Goal: Navigation & Orientation: Find specific page/section

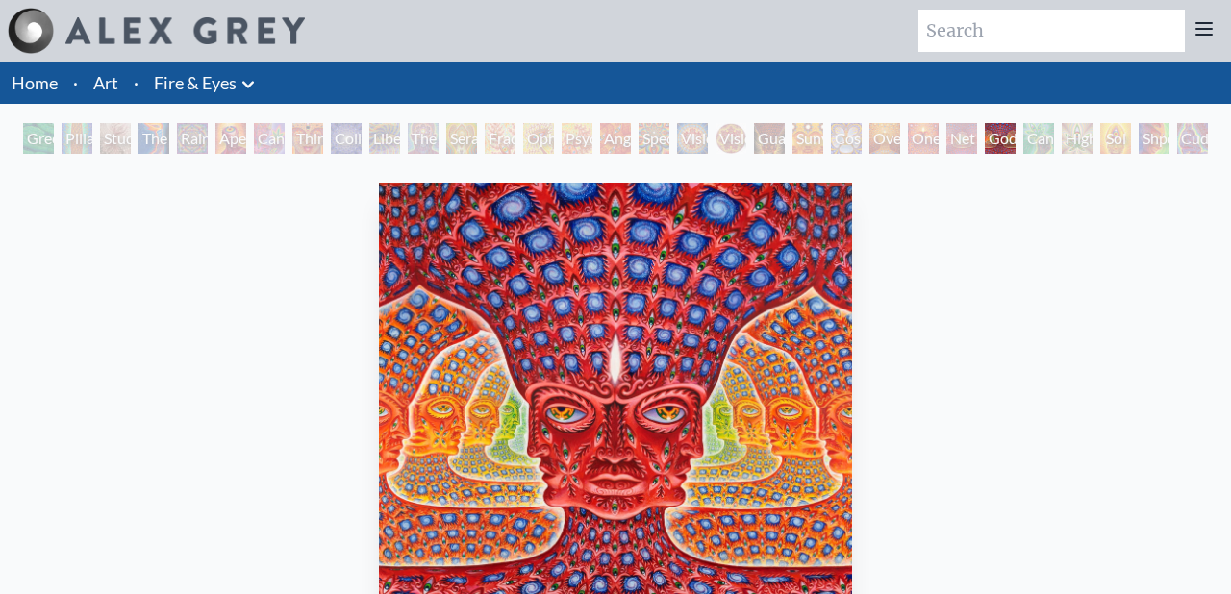
click at [54, 136] on div "Green Hand" at bounding box center [38, 138] width 31 height 31
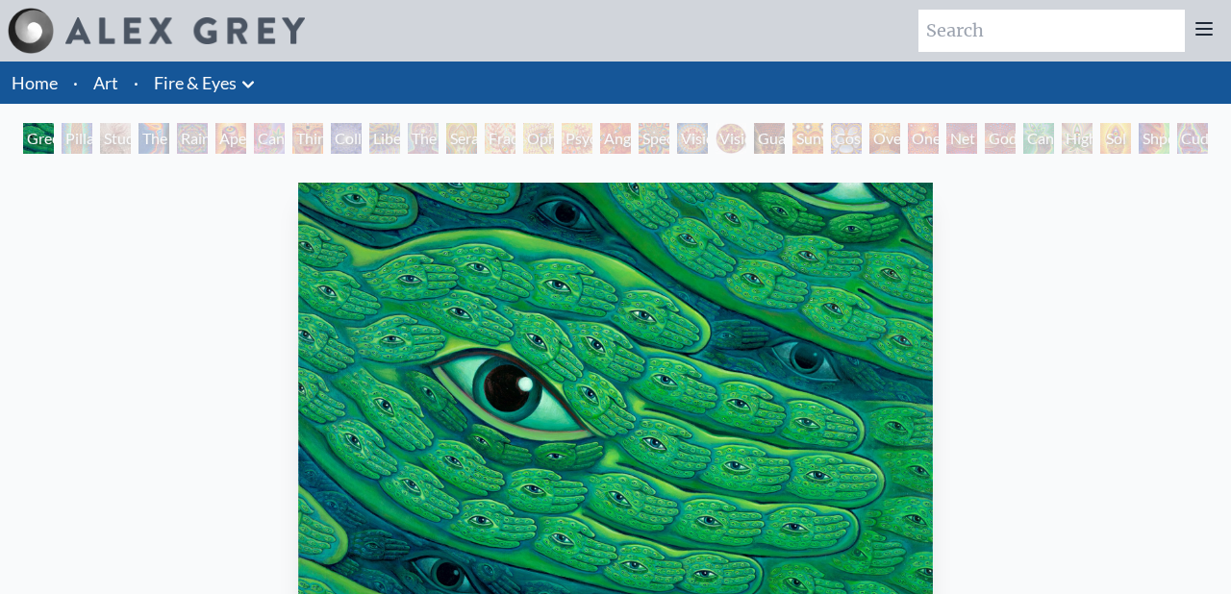
click at [323, 134] on div "Third Eye Tears of Joy" at bounding box center [307, 138] width 31 height 31
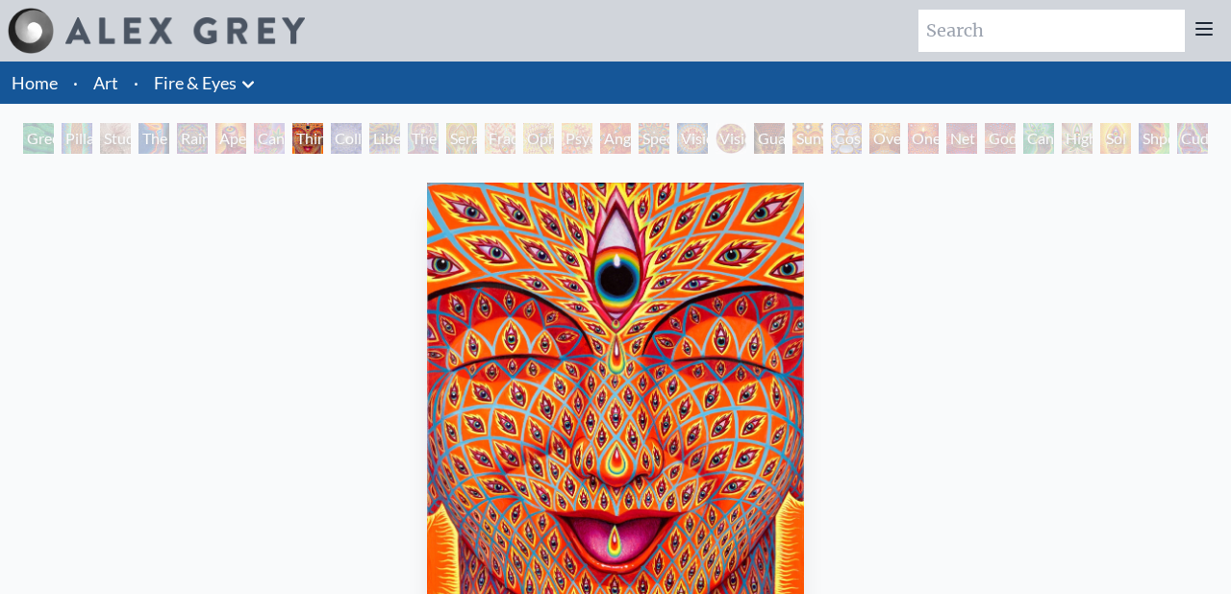
click at [554, 145] on div "Ophanic Eyelash" at bounding box center [538, 138] width 31 height 31
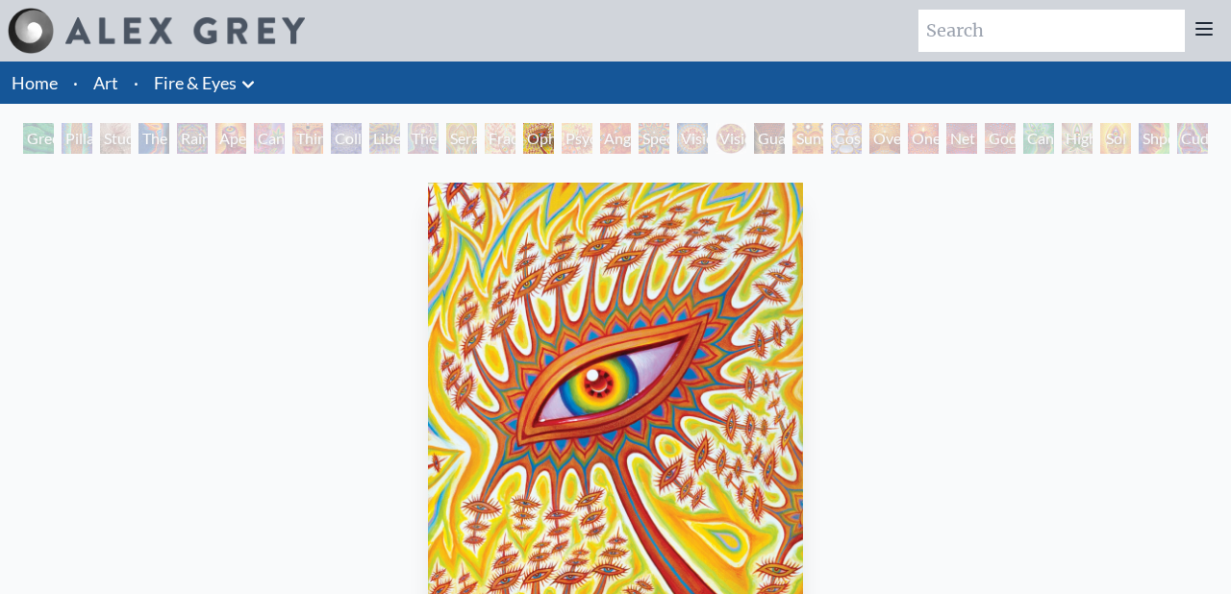
click at [708, 141] on div "Vision Crystal" at bounding box center [692, 138] width 31 height 31
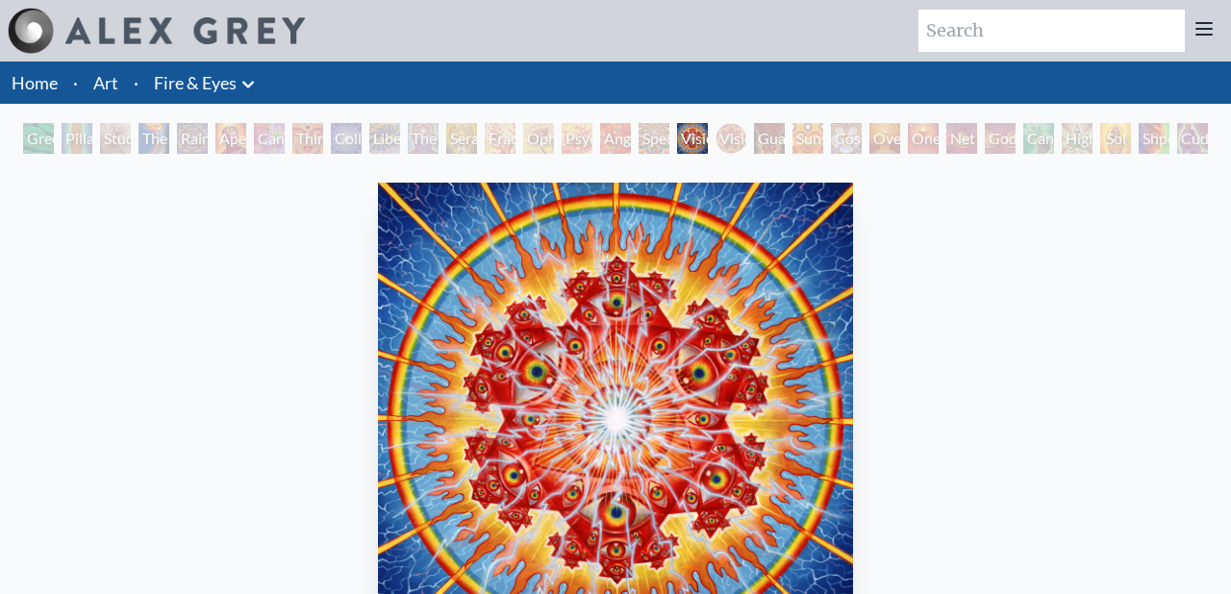
click at [977, 141] on div "Net of Being" at bounding box center [961, 138] width 31 height 31
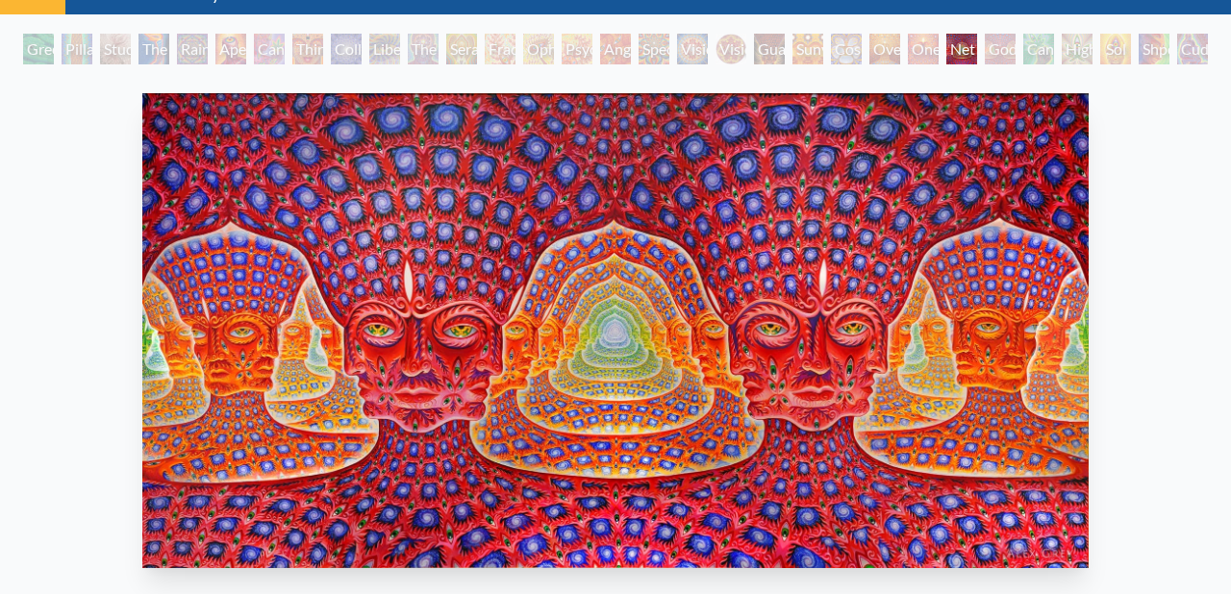
scroll to position [97, 0]
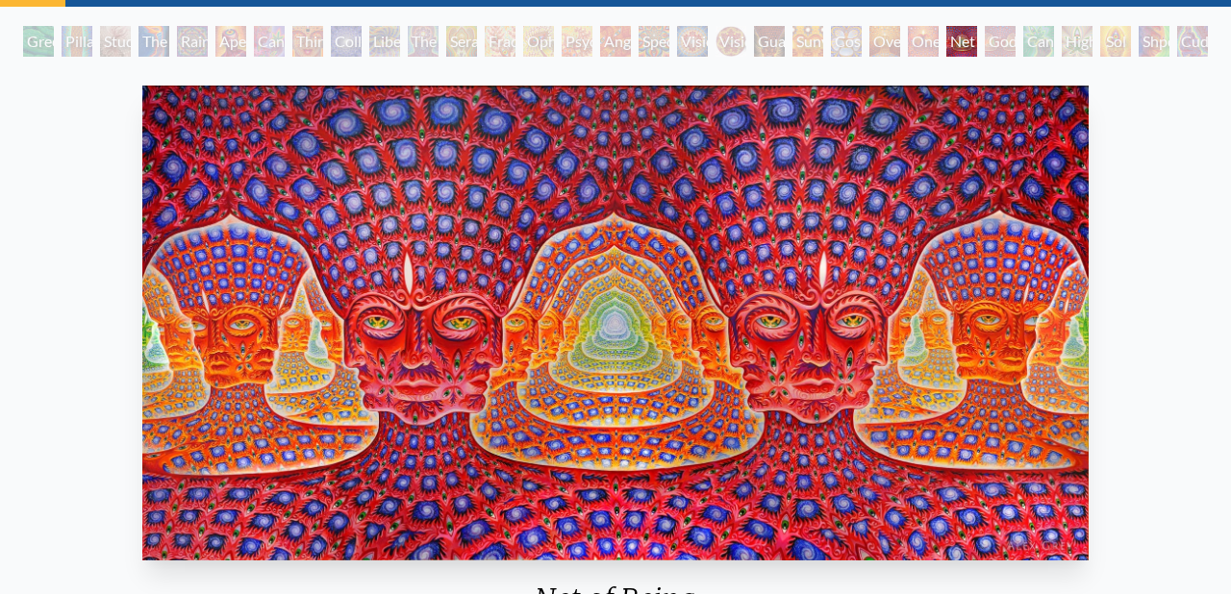
click at [1077, 41] on div "Higher Vision" at bounding box center [1077, 41] width 31 height 31
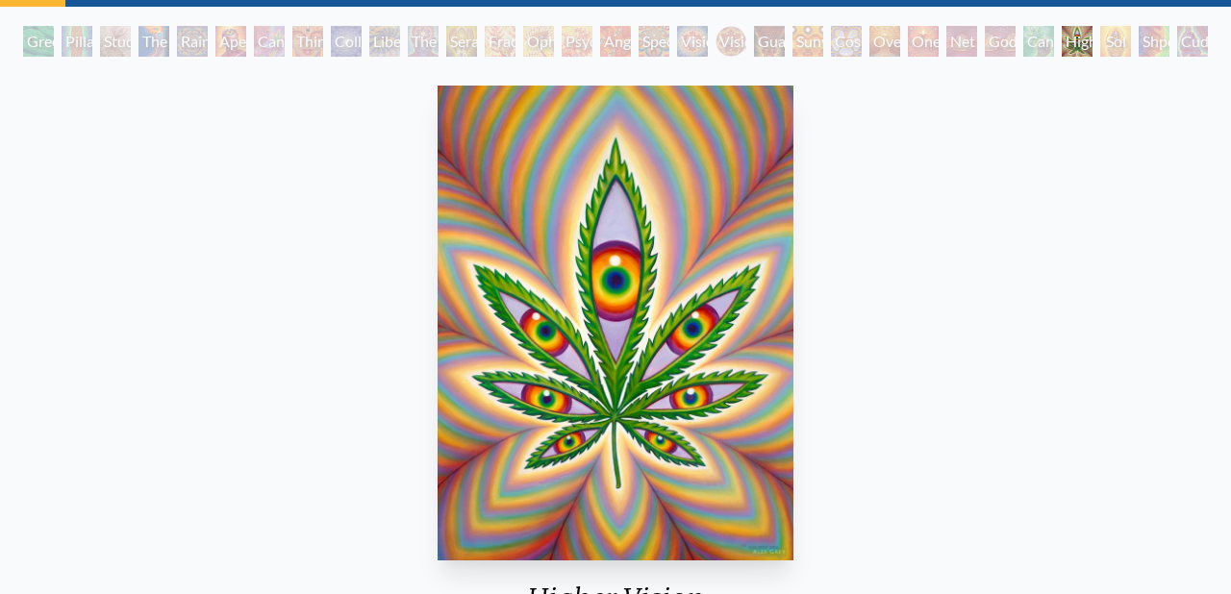
click at [1169, 45] on div "Shpongled" at bounding box center [1154, 41] width 31 height 31
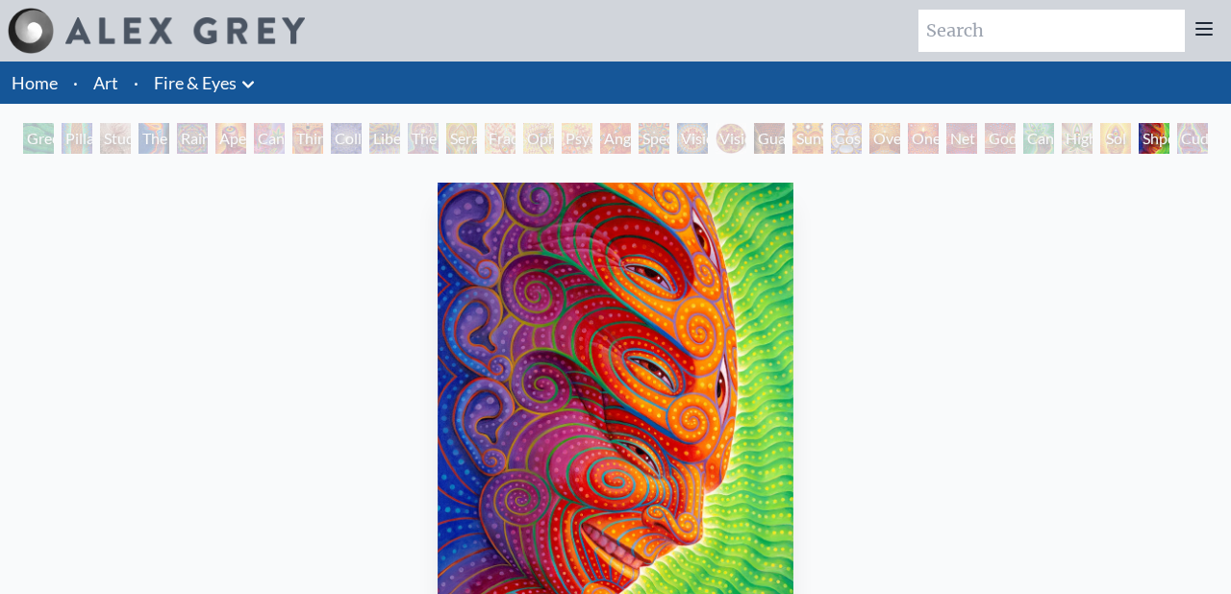
click at [746, 128] on div "Vision Crystal Tondo" at bounding box center [731, 138] width 31 height 31
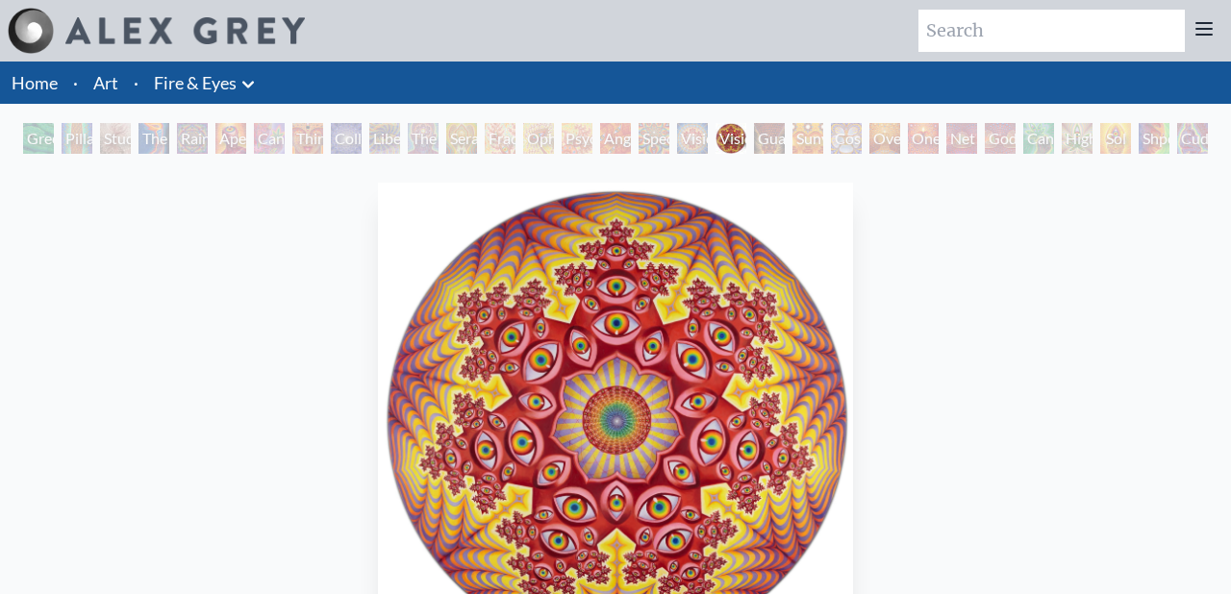
click at [103, 83] on link "Art" at bounding box center [105, 82] width 25 height 27
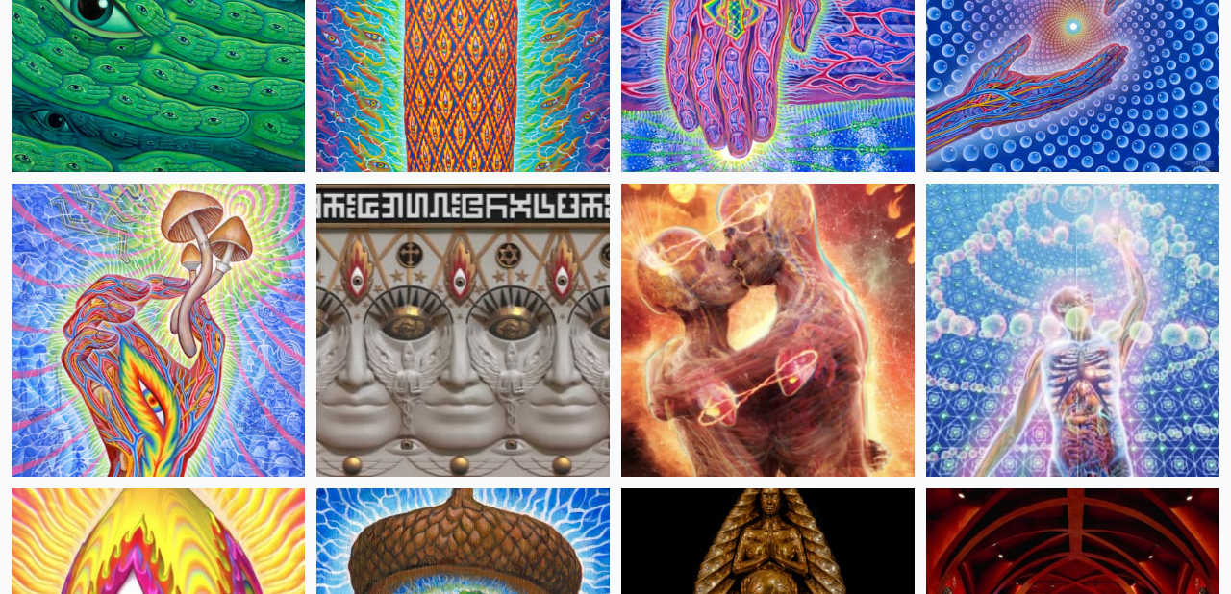
scroll to position [333, 0]
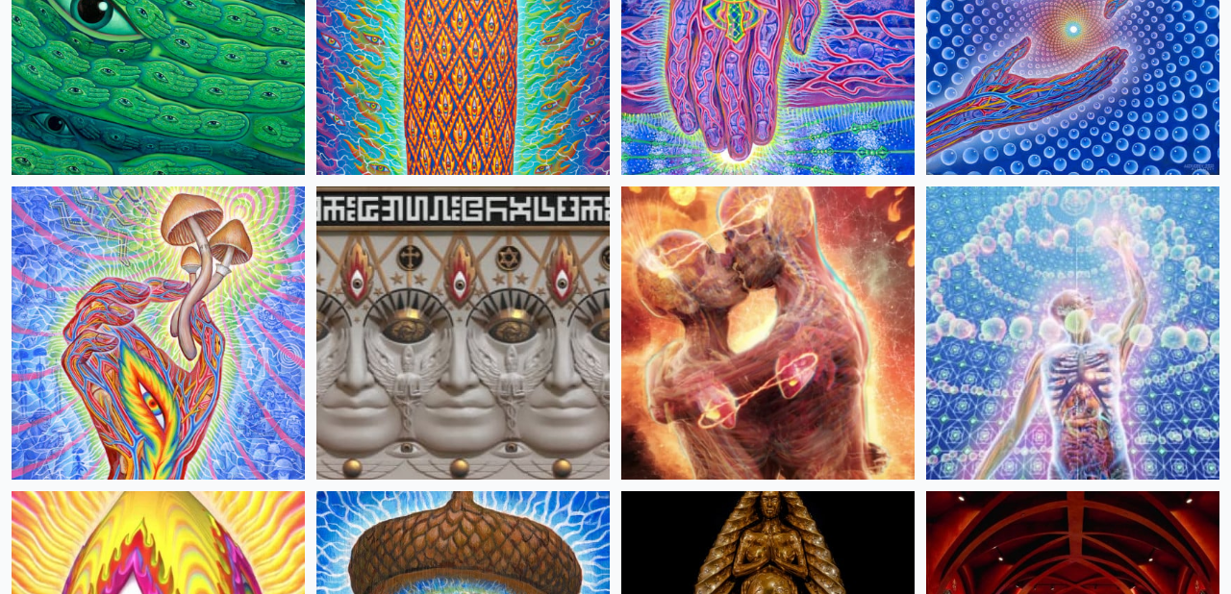
click at [782, 305] on img at bounding box center [767, 333] width 293 height 293
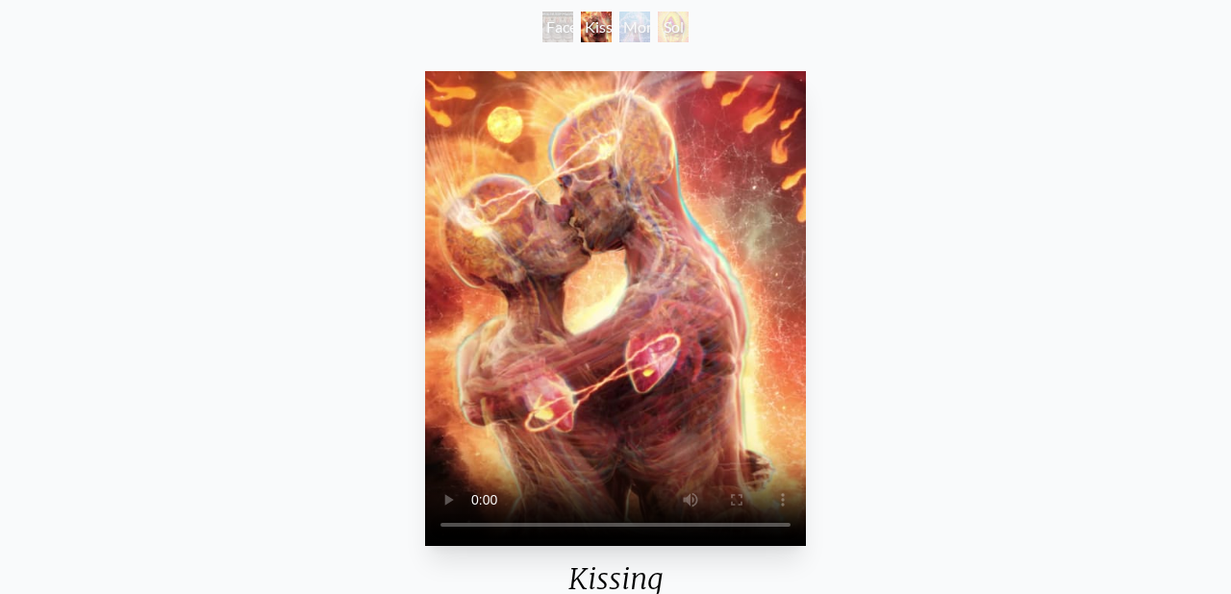
scroll to position [111, 0]
